Goal: Navigation & Orientation: Go to known website

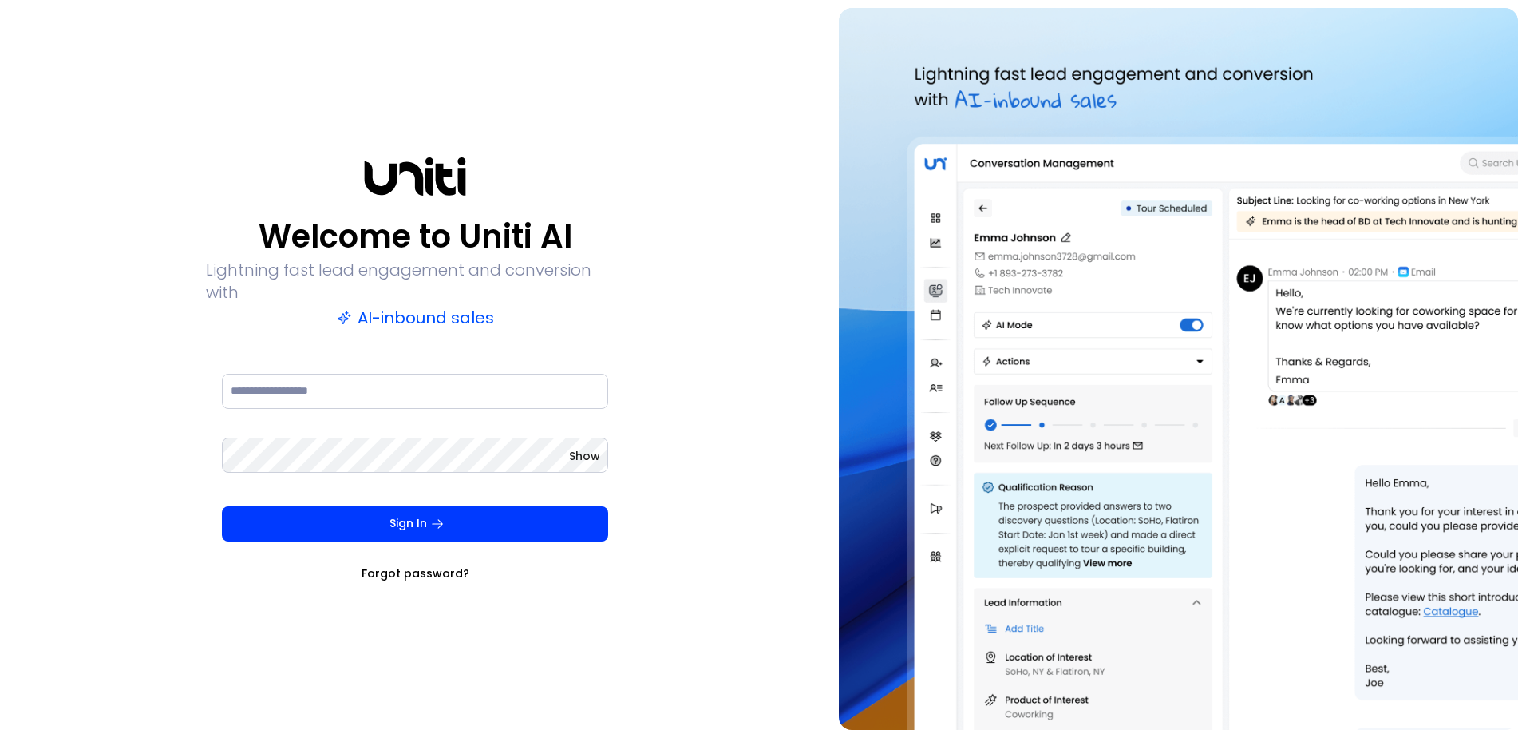
click at [247, 99] on div "Welcome to Uniti AI Lightning fast lead engagement and conversion with AI-inbou…" at bounding box center [415, 369] width 815 height 722
